Goal: Information Seeking & Learning: Learn about a topic

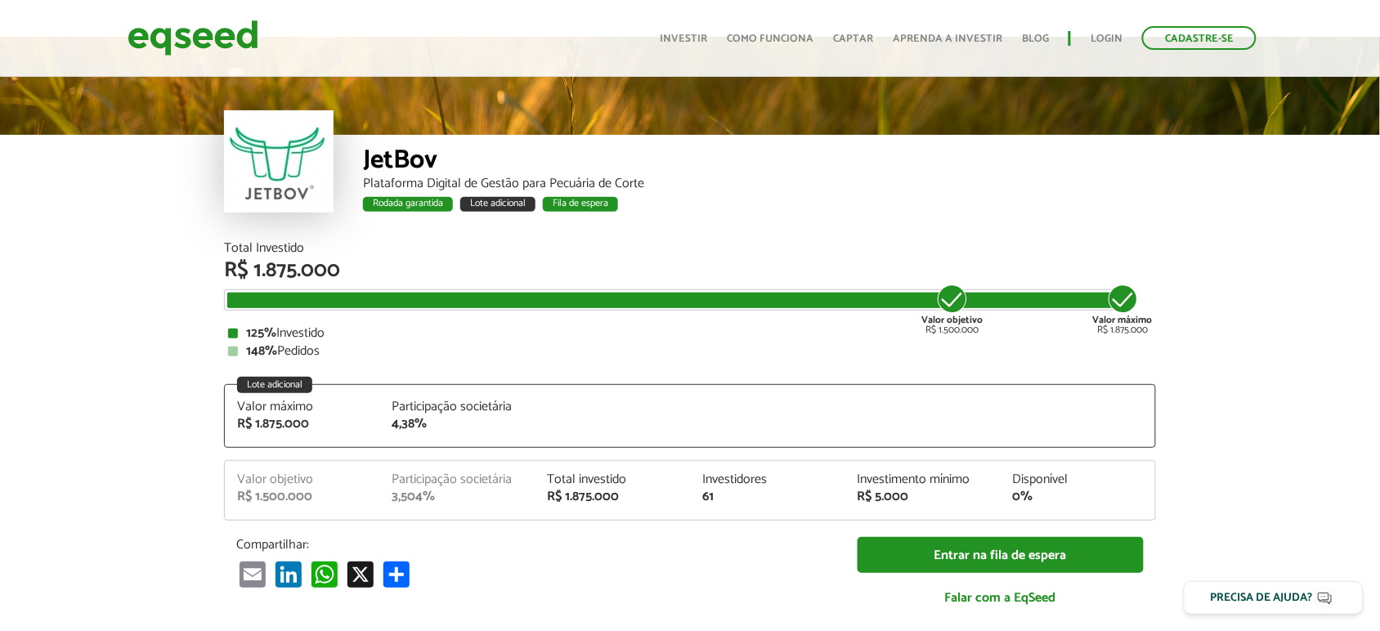
scroll to position [34, 0]
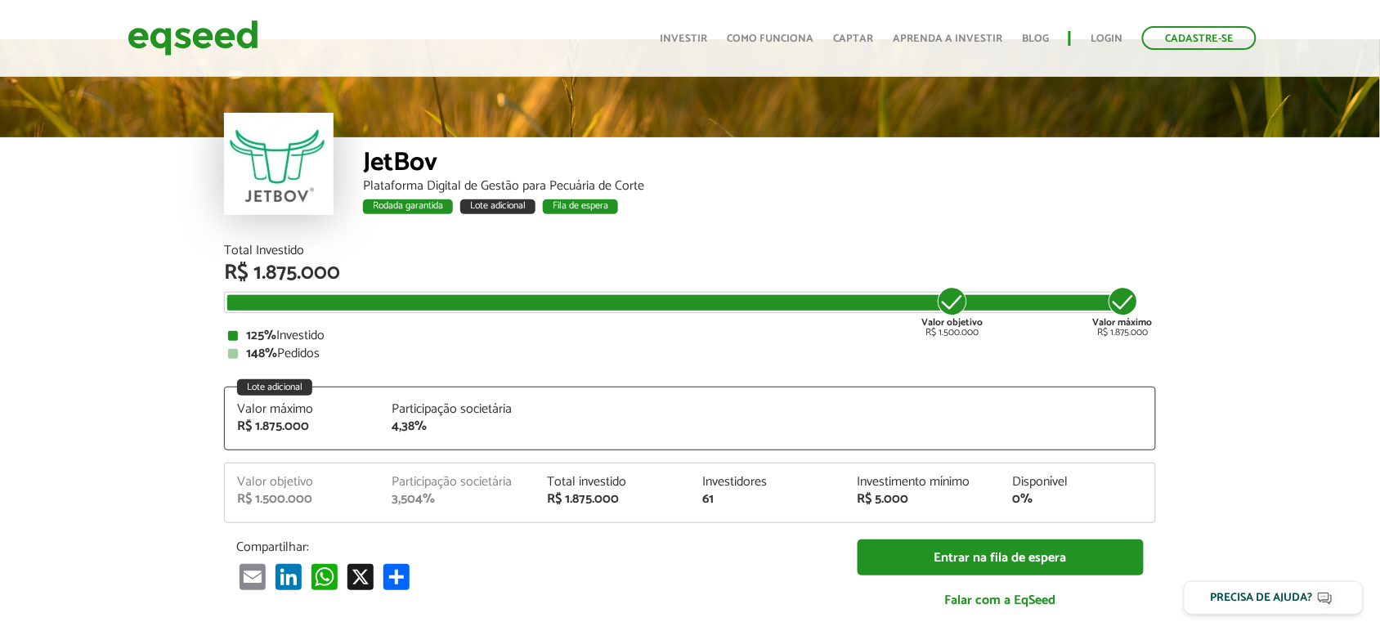
drag, startPoint x: 248, startPoint y: 347, endPoint x: 327, endPoint y: 356, distance: 79.8
click at [327, 356] on div "148% Pedidos" at bounding box center [690, 353] width 924 height 13
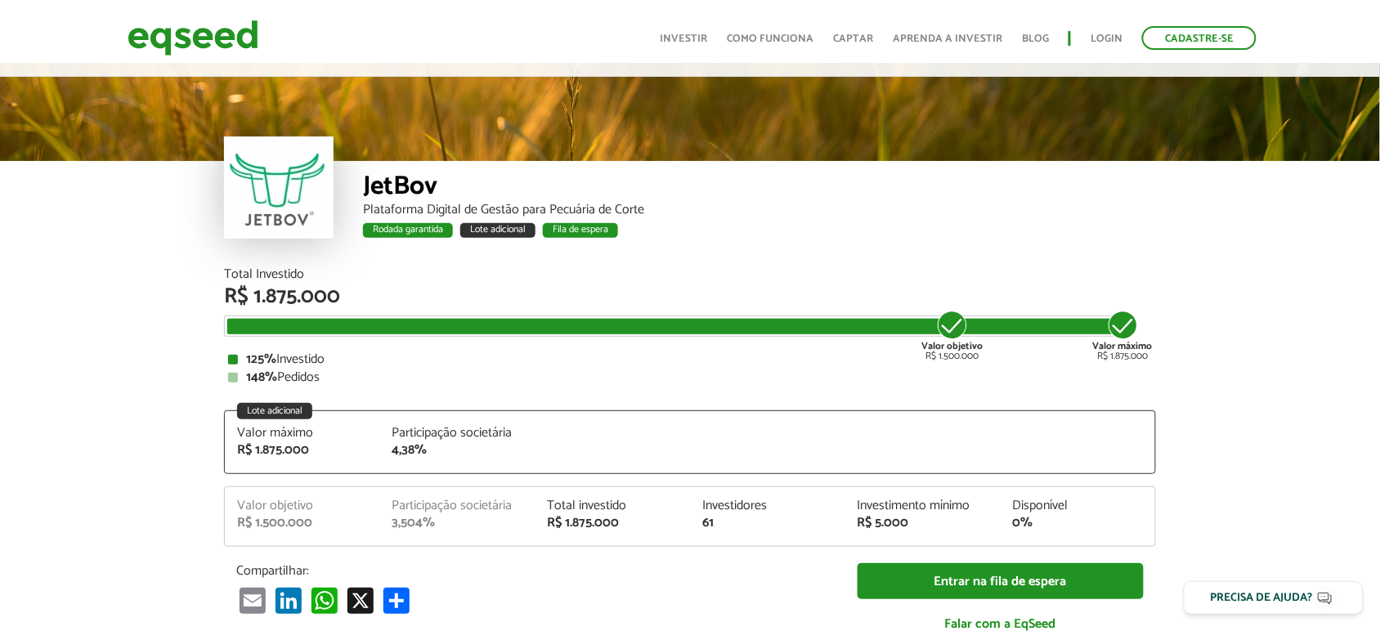
scroll to position [0, 0]
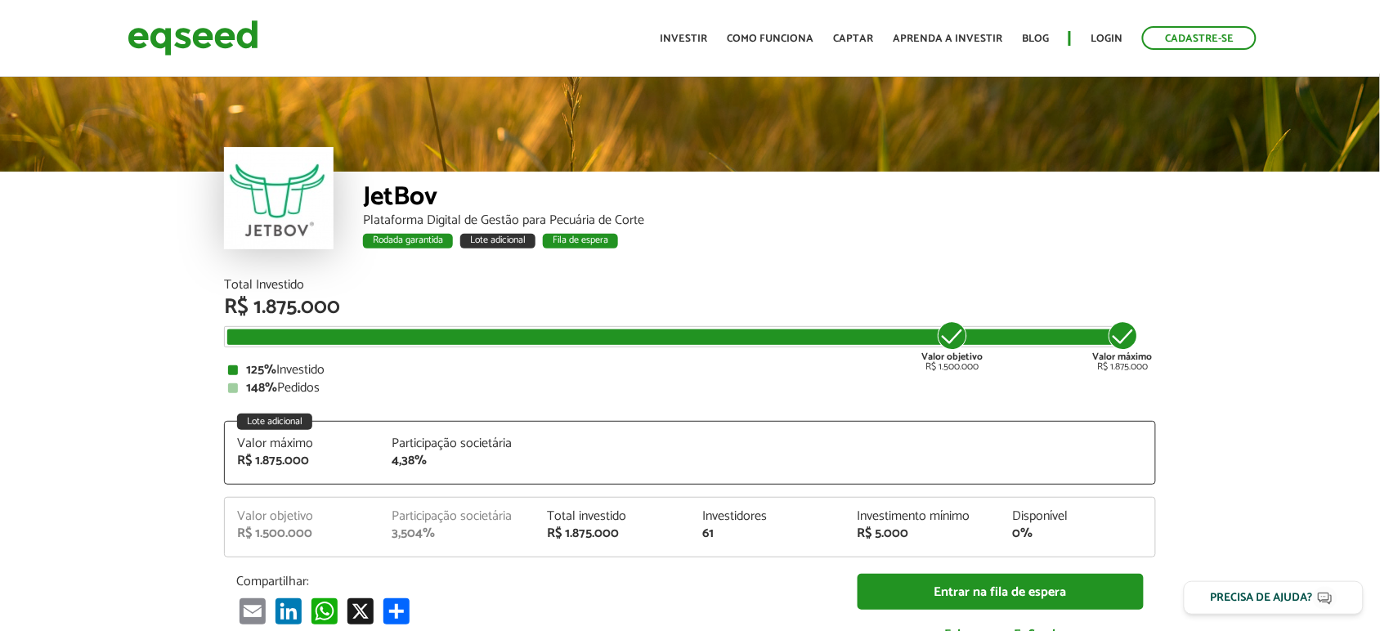
click at [151, 205] on div "JetBov Plataforma Digital de Gestão para Pecuária de Corte Rodada garantida Lot…" at bounding box center [690, 176] width 1380 height 205
